Goal: Transaction & Acquisition: Obtain resource

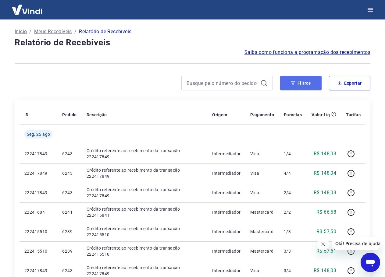
click at [301, 84] on button "Filtros" at bounding box center [300, 83] width 41 height 15
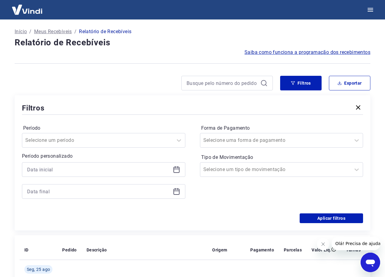
click at [154, 176] on div at bounding box center [103, 170] width 163 height 15
click at [167, 171] on input at bounding box center [98, 169] width 143 height 9
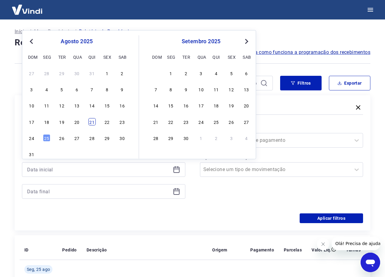
click at [92, 121] on div "21" at bounding box center [91, 121] width 7 height 7
type input "[DATE]"
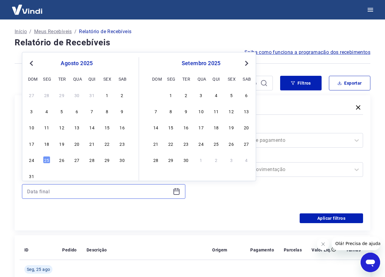
click at [90, 191] on input at bounding box center [98, 191] width 143 height 9
click at [34, 159] on div "24" at bounding box center [31, 159] width 7 height 7
type input "[DATE]"
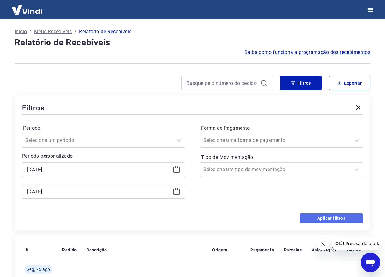
click at [347, 221] on button "Aplicar filtros" at bounding box center [331, 219] width 63 height 10
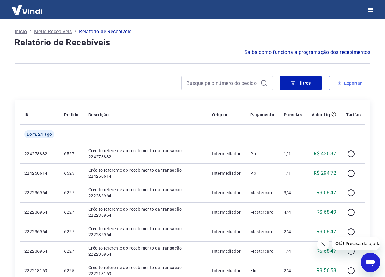
click at [356, 82] on button "Exportar" at bounding box center [349, 83] width 41 height 15
type input "[DATE]"
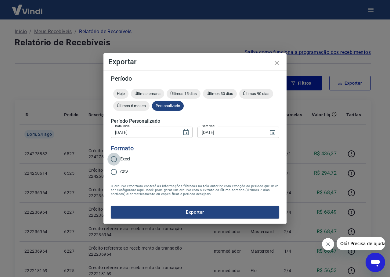
click at [114, 158] on input "Excel" at bounding box center [113, 159] width 13 height 13
radio input "true"
click at [137, 215] on button "Exportar" at bounding box center [195, 212] width 168 height 13
